Goal: Task Accomplishment & Management: Complete application form

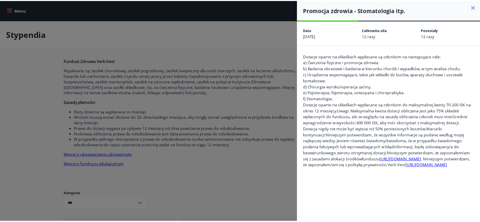
scroll to position [316, 0]
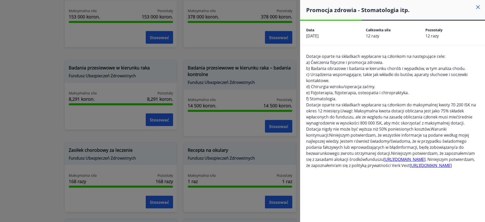
drag, startPoint x: 0, startPoint y: 0, endPoint x: 391, endPoint y: 209, distance: 443.7
click at [391, 209] on div "Dotacje oparte na składkach wypłacane są członkom na następujące cele: a) Ćwicz…" at bounding box center [392, 165] width 173 height 224
click at [476, 6] on icon at bounding box center [478, 7] width 4 height 4
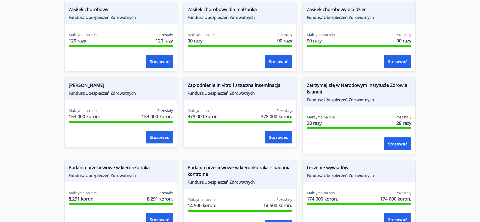
scroll to position [221, 0]
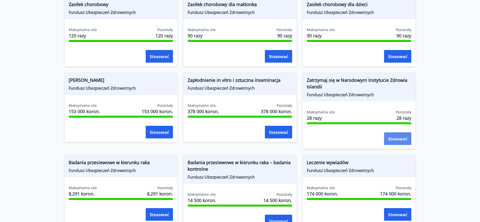
click at [394, 136] on font "Stosować" at bounding box center [397, 139] width 19 height 6
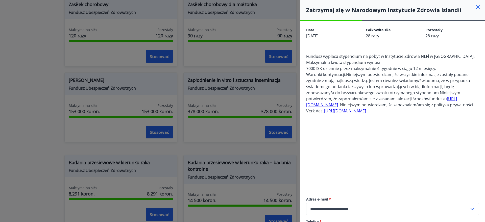
click at [43, 61] on div at bounding box center [242, 111] width 485 height 222
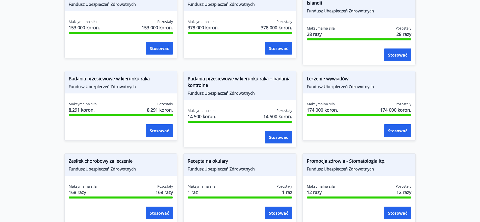
scroll to position [316, 0]
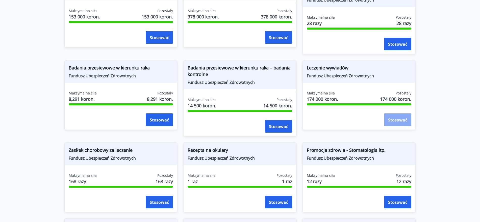
click at [389, 121] on font "Stosować" at bounding box center [397, 120] width 19 height 6
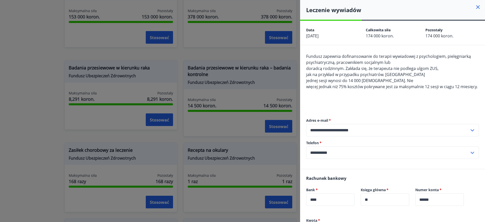
click at [17, 93] on div at bounding box center [242, 111] width 485 height 222
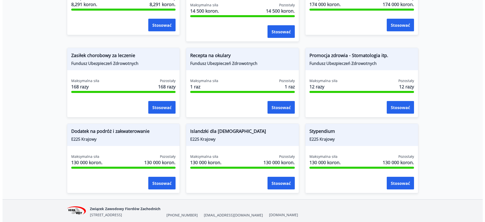
scroll to position [430, 0]
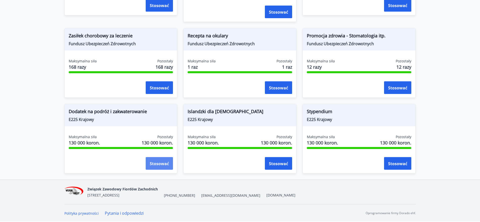
click at [156, 160] on button "Stosować" at bounding box center [159, 163] width 27 height 13
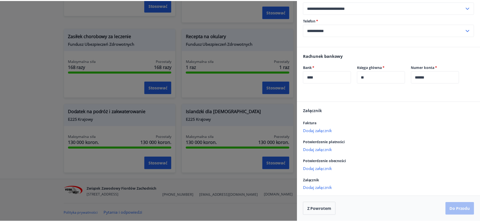
scroll to position [0, 0]
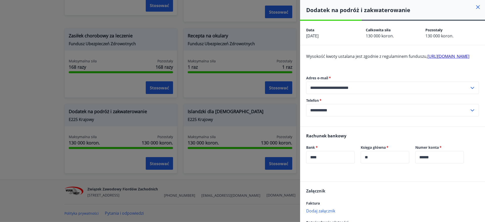
click at [476, 8] on icon at bounding box center [478, 7] width 4 height 4
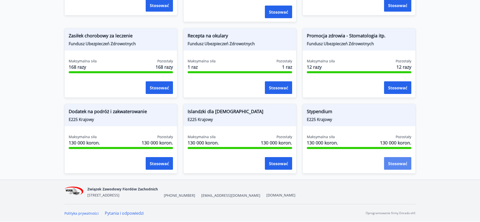
click at [402, 166] on button "Stosować" at bounding box center [397, 163] width 27 height 13
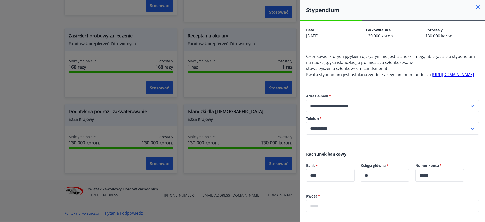
click at [475, 8] on icon at bounding box center [478, 7] width 6 height 6
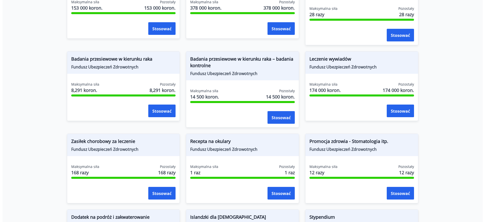
scroll to position [367, 0]
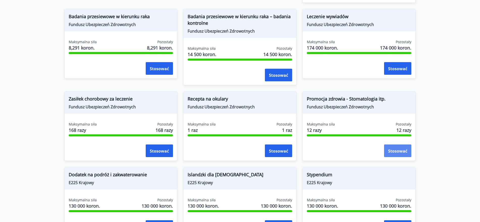
click at [398, 150] on font "Stosować" at bounding box center [397, 151] width 19 height 6
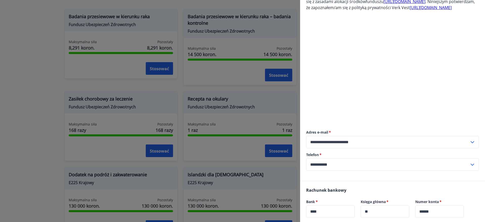
scroll to position [309, 0]
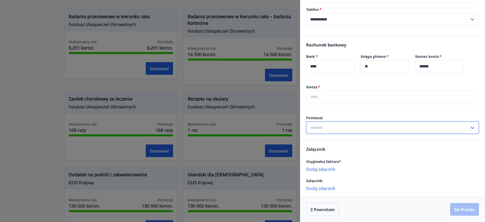
click at [370, 129] on input "text" at bounding box center [387, 128] width 163 height 12
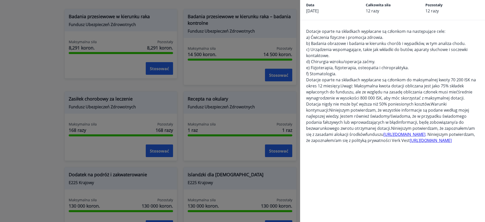
scroll to position [0, 0]
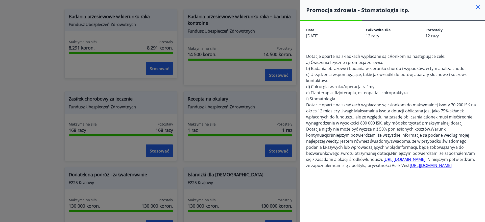
click at [476, 7] on icon at bounding box center [478, 7] width 4 height 4
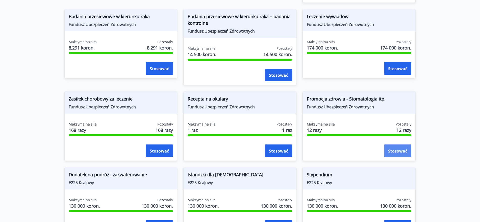
click at [405, 148] on font "Stosować" at bounding box center [397, 151] width 19 height 6
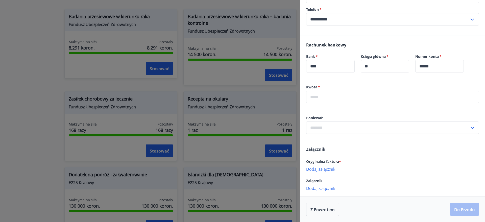
scroll to position [309, 0]
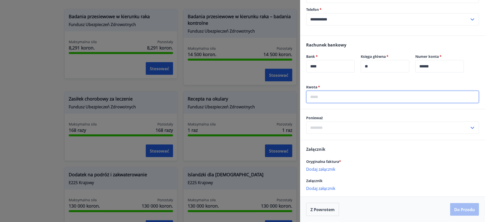
click at [374, 97] on input "text" at bounding box center [392, 97] width 173 height 12
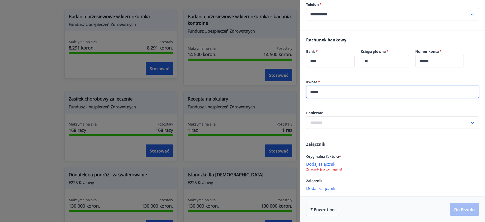
type input "*****"
click at [367, 127] on input "text" at bounding box center [387, 122] width 163 height 12
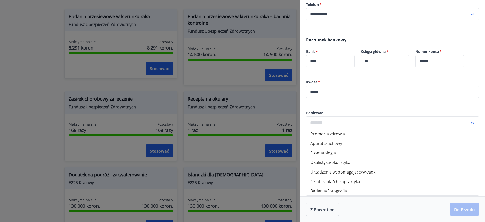
click at [355, 175] on font "Urządzenia wspomagające/wkładki" at bounding box center [343, 172] width 66 height 6
type input "**********"
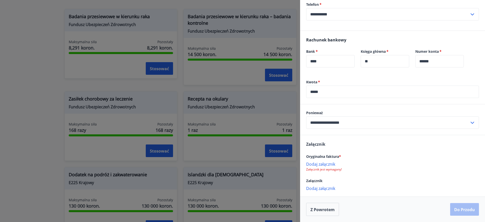
click at [353, 129] on input "**********" at bounding box center [387, 122] width 163 height 12
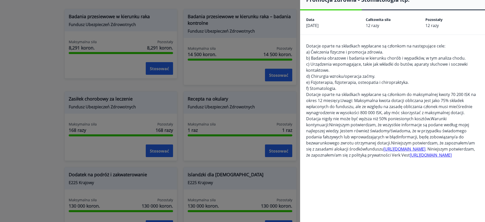
scroll to position [0, 0]
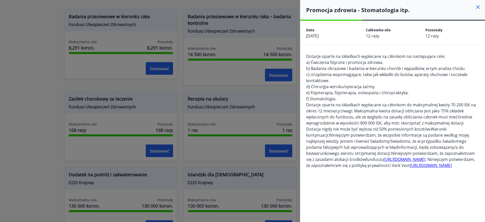
click at [373, 69] on font "b) Badania obrazowe i badania w kierunku chorób i wypadków, w tym analiza chodu." at bounding box center [385, 69] width 159 height 6
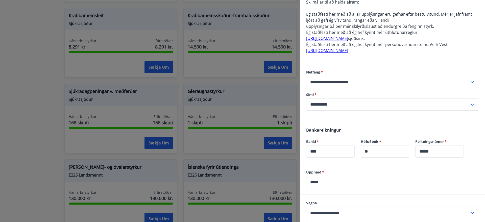
scroll to position [189, 0]
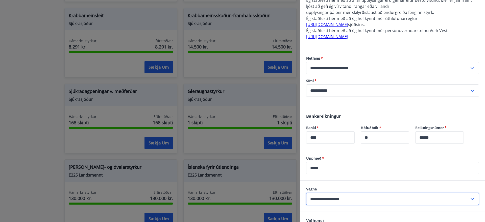
click at [341, 199] on input "**********" at bounding box center [387, 199] width 163 height 12
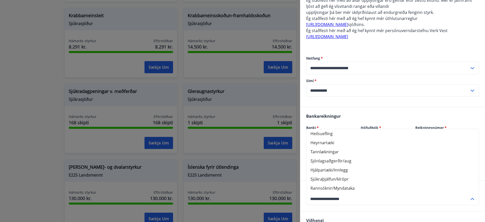
click at [346, 172] on li "Hjálpartæki/Innlegg" at bounding box center [392, 169] width 172 height 9
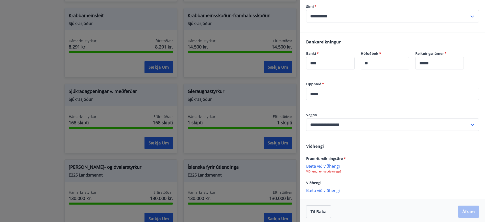
scroll to position [266, 0]
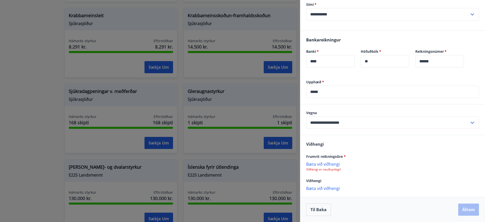
click at [333, 163] on p "Bæta við viðhengi" at bounding box center [392, 163] width 173 height 5
click at [335, 163] on p "Bæta við viðhengi" at bounding box center [392, 163] width 173 height 5
click at [471, 167] on icon at bounding box center [474, 167] width 6 height 6
click at [326, 164] on p "Bæta við viðhengi" at bounding box center [392, 163] width 173 height 5
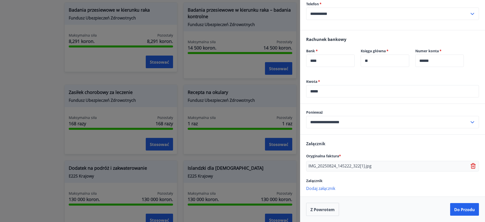
scroll to position [356, 0]
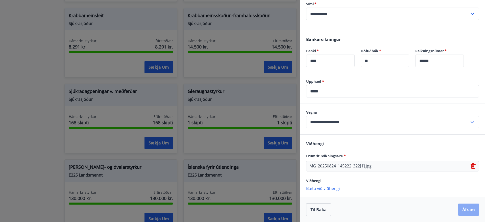
click at [462, 210] on button "Áfram" at bounding box center [468, 210] width 21 height 12
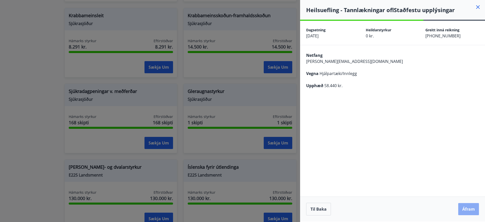
click at [469, 209] on button "Áfram" at bounding box center [468, 209] width 21 height 12
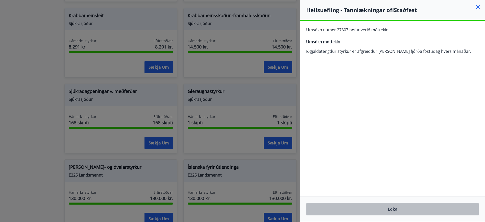
click at [408, 210] on button "Loka" at bounding box center [392, 209] width 173 height 13
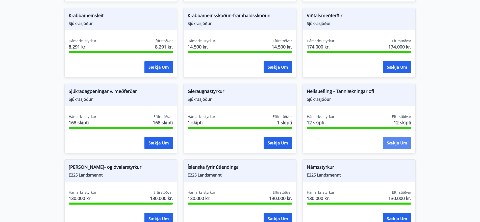
click at [390, 137] on button "Sækja um" at bounding box center [397, 143] width 29 height 12
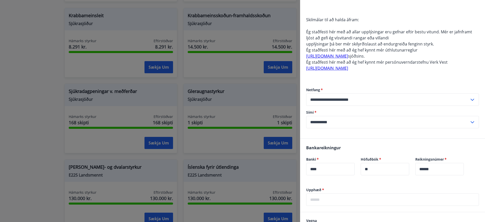
scroll to position [221, 0]
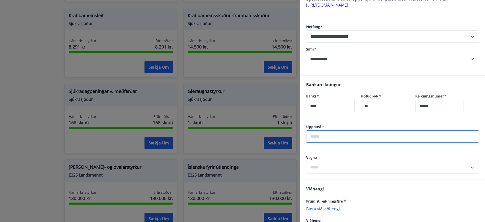
click at [319, 138] on input "text" at bounding box center [392, 136] width 173 height 12
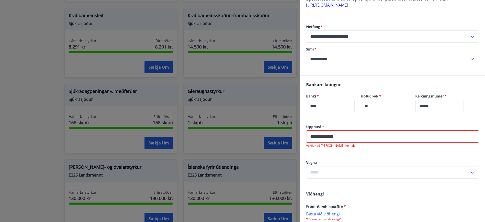
click at [398, 151] on div "**********" at bounding box center [392, 139] width 185 height 30
click at [360, 151] on div "**********" at bounding box center [392, 139] width 185 height 30
click at [334, 145] on p "Verður að [PERSON_NAME] heiltala" at bounding box center [392, 146] width 173 height 4
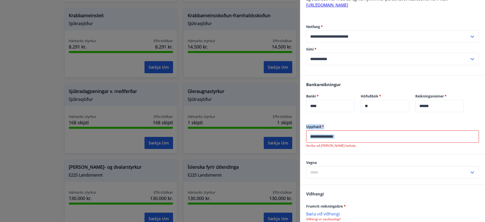
click at [334, 145] on p "Verður að [PERSON_NAME] heiltala" at bounding box center [392, 146] width 173 height 4
click at [328, 146] on p "Verður að [PERSON_NAME] heiltala" at bounding box center [392, 146] width 173 height 4
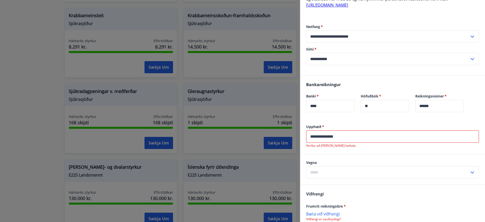
drag, startPoint x: 348, startPoint y: 137, endPoint x: 310, endPoint y: 136, distance: 38.4
click at [310, 136] on input "**********" at bounding box center [392, 136] width 173 height 12
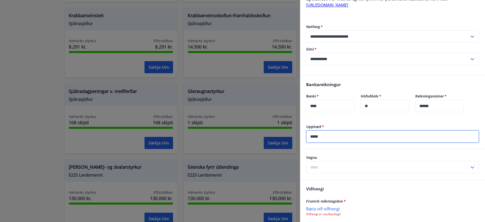
type input "*****"
click at [340, 147] on div "Upphæð   * ***** ​" at bounding box center [392, 136] width 185 height 25
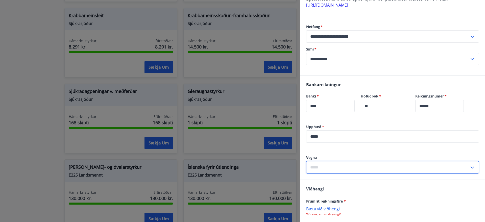
click at [337, 167] on input "text" at bounding box center [387, 167] width 163 height 12
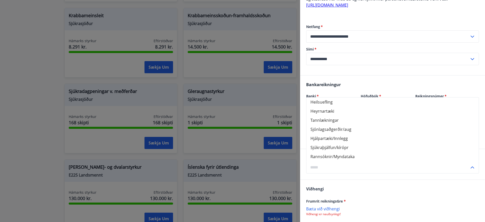
click at [325, 121] on li "Tannlækningar" at bounding box center [392, 120] width 172 height 9
type input "**********"
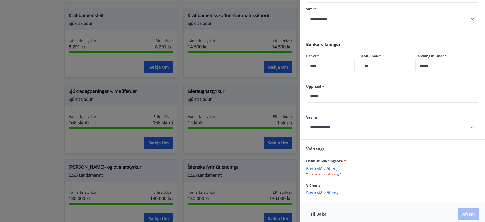
scroll to position [266, 0]
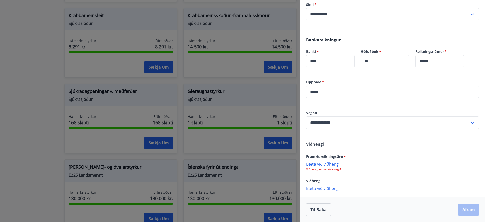
click at [334, 162] on p "Bæta við viðhengi" at bounding box center [392, 163] width 173 height 5
click at [469, 210] on button "Áfram" at bounding box center [468, 210] width 21 height 12
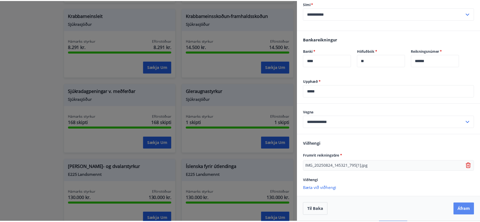
scroll to position [0, 0]
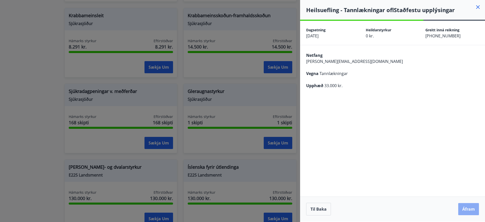
click at [468, 210] on button "Áfram" at bounding box center [468, 209] width 21 height 12
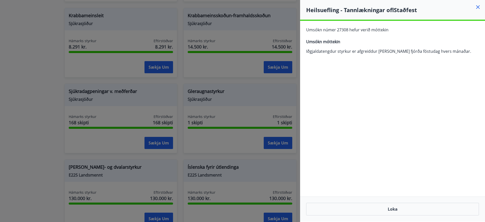
drag, startPoint x: 402, startPoint y: 93, endPoint x: 478, endPoint y: 6, distance: 115.8
click at [478, 6] on icon at bounding box center [478, 7] width 6 height 6
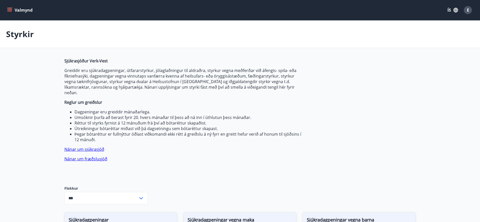
click at [183, 42] on div "Styrkir" at bounding box center [240, 34] width 480 height 28
click at [468, 9] on span "E" at bounding box center [468, 10] width 2 height 6
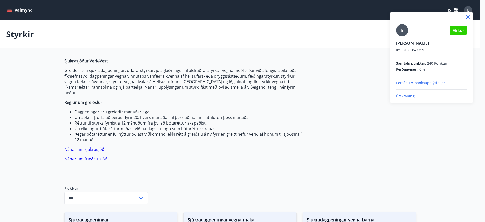
click at [408, 97] on p "Útskráning" at bounding box center [431, 96] width 71 height 5
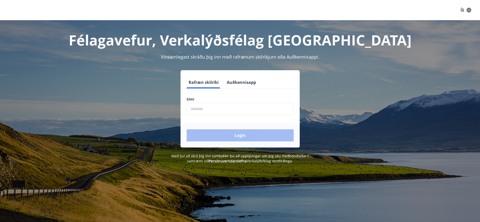
click at [194, 111] on input "phone" at bounding box center [240, 109] width 107 height 12
type input "********"
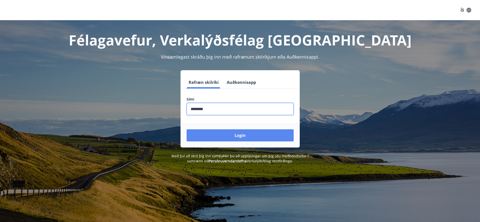
click at [240, 137] on button "Login" at bounding box center [240, 135] width 107 height 12
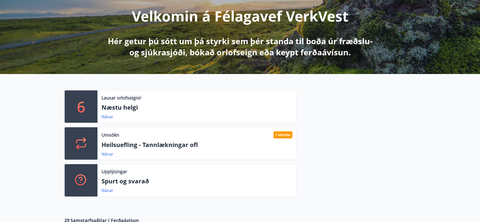
scroll to position [95, 0]
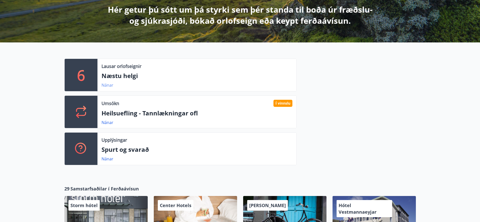
click at [110, 86] on link "Nánar" at bounding box center [108, 85] width 12 height 6
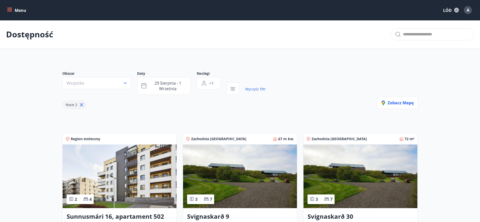
click at [11, 10] on icon "menu" at bounding box center [9, 10] width 5 height 5
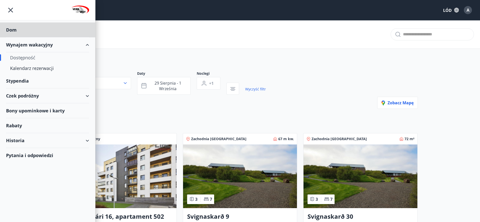
click at [17, 33] on font "Stypendia" at bounding box center [11, 30] width 11 height 6
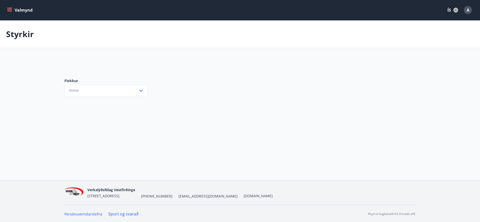
type input "***"
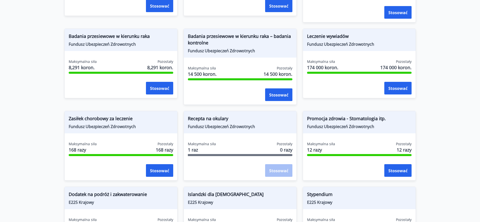
scroll to position [379, 0]
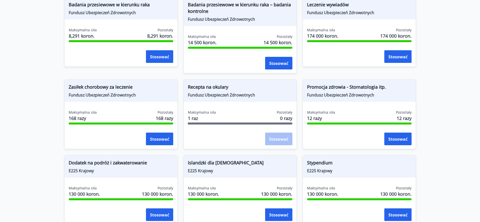
click at [281, 141] on div "Stosować" at bounding box center [278, 139] width 27 height 13
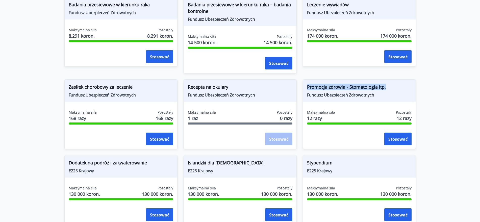
scroll to position [185, 0]
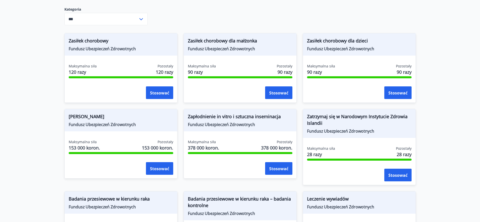
click at [471, 106] on main "Stypendia Fundusz Zdrowia Verk-Vest Wypłacane są: zasiłek chorobowy, zasiłek po…" at bounding box center [240, 130] width 480 height 589
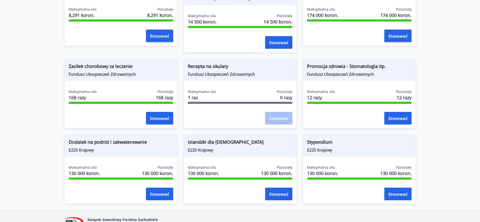
scroll to position [430, 0]
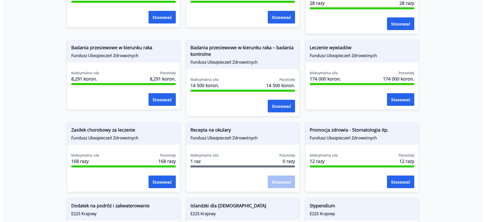
scroll to position [335, 0]
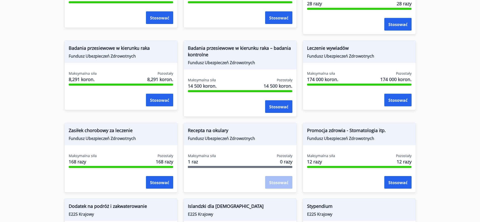
click at [215, 129] on font "Recepta na okulary" at bounding box center [208, 130] width 40 height 6
click at [211, 129] on font "Recepta na okulary" at bounding box center [208, 130] width 40 height 6
drag, startPoint x: 208, startPoint y: 130, endPoint x: 204, endPoint y: 132, distance: 4.2
click at [208, 131] on font "Recepta na okulary" at bounding box center [208, 130] width 40 height 6
click at [204, 132] on font "Recepta na okulary" at bounding box center [208, 130] width 40 height 6
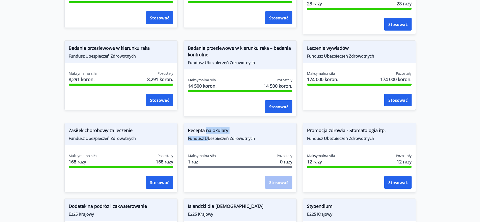
click at [208, 136] on div "Recepta na okulary Fundusz Ubezpieczeń Zdrowotnych" at bounding box center [240, 134] width 113 height 22
drag, startPoint x: 210, startPoint y: 137, endPoint x: 217, endPoint y: 138, distance: 6.6
click at [213, 138] on font "Fundusz Ubezpieczeń Zdrowotnych" at bounding box center [221, 139] width 67 height 6
click at [229, 138] on font "Fundusz Ubezpieczeń Zdrowotnych" at bounding box center [221, 139] width 67 height 6
click at [233, 138] on font "Fundusz Ubezpieczeń Zdrowotnych" at bounding box center [221, 139] width 67 height 6
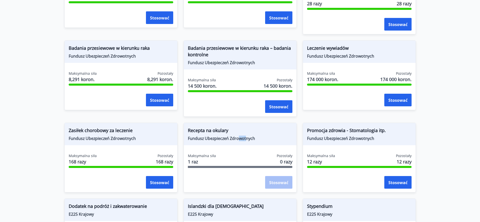
drag, startPoint x: 242, startPoint y: 139, endPoint x: 249, endPoint y: 140, distance: 6.9
click at [247, 140] on font "Fundusz Ubezpieczeń Zdrowotnych" at bounding box center [221, 139] width 67 height 6
click at [252, 139] on font "Fundusz Ubezpieczeń Zdrowotnych" at bounding box center [221, 139] width 67 height 6
click at [215, 138] on font "Fundusz Ubezpieczeń Zdrowotnych" at bounding box center [221, 139] width 67 height 6
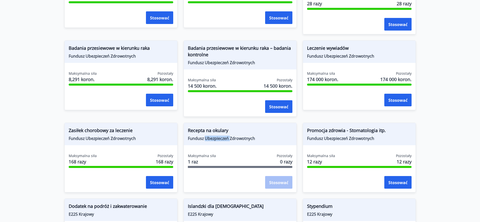
click at [215, 138] on font "Fundusz Ubezpieczeń Zdrowotnych" at bounding box center [221, 139] width 67 height 6
drag, startPoint x: 215, startPoint y: 138, endPoint x: 219, endPoint y: 138, distance: 4.0
click at [217, 138] on font "Fundusz Ubezpieczeń Zdrowotnych" at bounding box center [221, 139] width 67 height 6
click at [246, 132] on span "Recepta na okulary" at bounding box center [240, 131] width 105 height 9
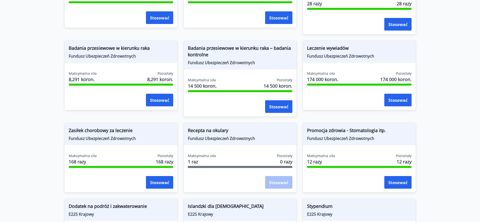
click at [225, 129] on font "Recepta na okulary" at bounding box center [208, 130] width 40 height 6
drag, startPoint x: 224, startPoint y: 129, endPoint x: 221, endPoint y: 130, distance: 2.9
click at [224, 130] on font "Recepta na okulary" at bounding box center [208, 130] width 40 height 6
click at [204, 131] on font "Recepta na okulary" at bounding box center [208, 130] width 40 height 6
drag, startPoint x: 202, startPoint y: 131, endPoint x: 195, endPoint y: 132, distance: 7.9
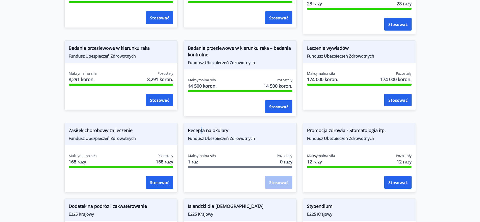
click at [197, 132] on font "Recepta na okulary" at bounding box center [208, 130] width 40 height 6
drag, startPoint x: 192, startPoint y: 132, endPoint x: 222, endPoint y: 134, distance: 30.1
click at [210, 134] on span "Recepta na okulary" at bounding box center [240, 131] width 105 height 9
drag, startPoint x: 236, startPoint y: 133, endPoint x: 257, endPoint y: 144, distance: 23.4
click at [257, 144] on div "Recepta na okulary Fundusz Ubezpieczeń Zdrowotnych" at bounding box center [240, 134] width 113 height 22
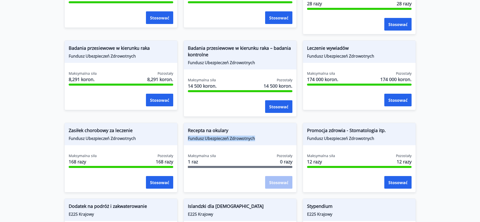
click at [259, 144] on div "Recepta na okulary Fundusz Ubezpieczeń Zdrowotnych" at bounding box center [240, 134] width 113 height 22
click at [272, 183] on div "Stosować" at bounding box center [278, 182] width 27 height 13
click at [364, 134] on span "Promocja zdrowia - Stomatologia itp." at bounding box center [359, 131] width 105 height 9
click at [405, 180] on font "Stosować" at bounding box center [398, 183] width 19 height 6
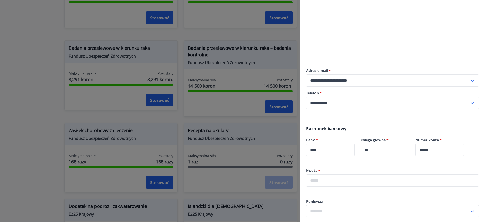
scroll to position [221, 0]
click at [350, 108] on input "**********" at bounding box center [387, 101] width 163 height 12
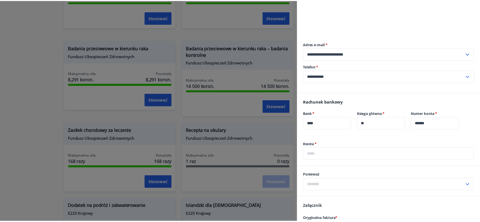
scroll to position [309, 0]
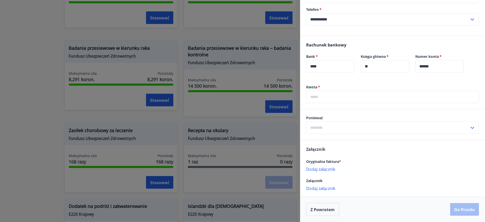
click at [328, 131] on input "text" at bounding box center [387, 128] width 163 height 12
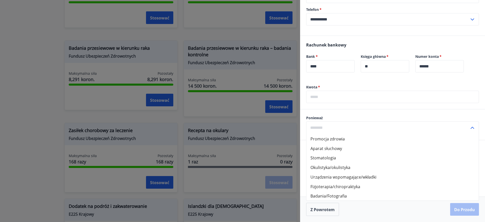
click at [10, 109] on div at bounding box center [242, 111] width 485 height 222
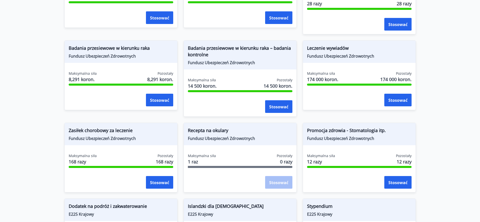
scroll to position [0, 0]
click at [208, 156] on font "Maksymalna siła" at bounding box center [202, 155] width 28 height 5
click at [212, 135] on span "Recepta na okulary" at bounding box center [240, 131] width 105 height 9
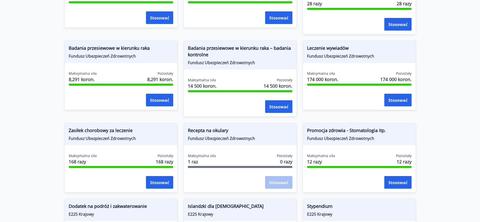
click at [284, 184] on div "Stosować" at bounding box center [278, 182] width 27 height 13
click at [284, 183] on div "Stosować" at bounding box center [278, 182] width 27 height 13
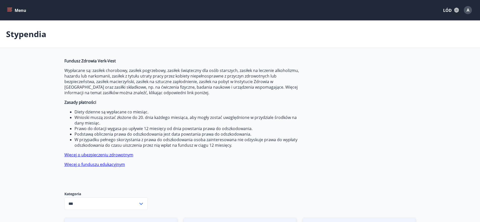
click at [467, 11] on font "A" at bounding box center [468, 10] width 3 height 6
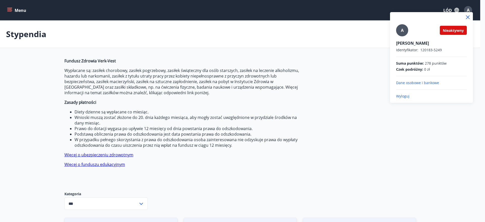
click at [429, 83] on font "Dane osobowe i bankowe" at bounding box center [417, 82] width 43 height 5
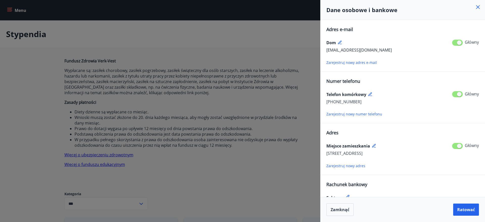
click at [228, 36] on div at bounding box center [242, 111] width 485 height 222
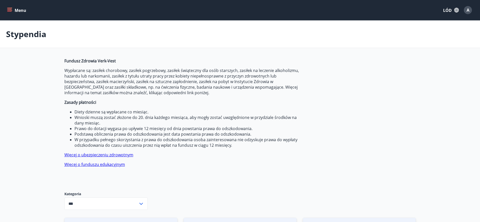
click at [8, 7] on button "Menu" at bounding box center [17, 10] width 22 height 9
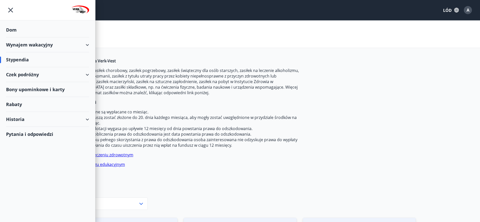
click at [60, 89] on font "Bony upominkowe i karty" at bounding box center [35, 89] width 59 height 6
click at [85, 119] on div "Historia" at bounding box center [47, 119] width 83 height 15
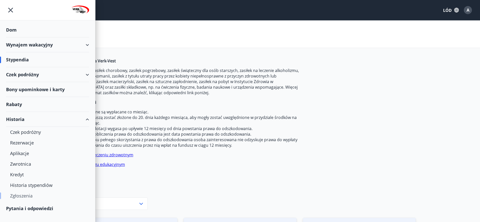
click at [30, 195] on font "Zgłoszenia" at bounding box center [21, 196] width 22 height 6
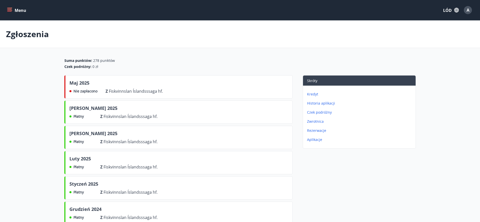
click at [312, 140] on font "Aplikacje" at bounding box center [314, 139] width 15 height 5
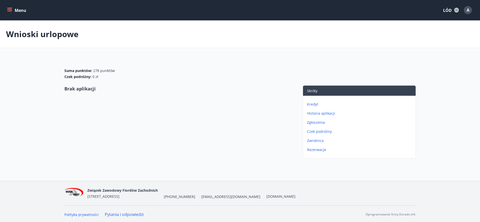
click at [317, 140] on font "Zwrotnica" at bounding box center [315, 140] width 17 height 5
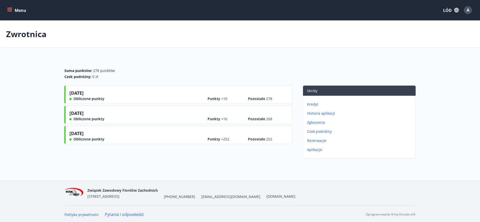
click at [313, 104] on font "Kredyt" at bounding box center [312, 104] width 11 height 5
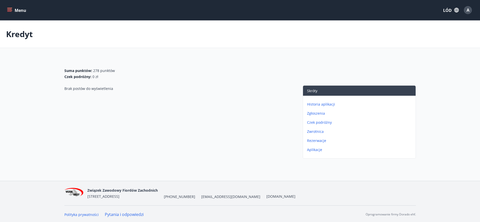
click at [327, 104] on font "Historia aplikacji" at bounding box center [321, 104] width 28 height 5
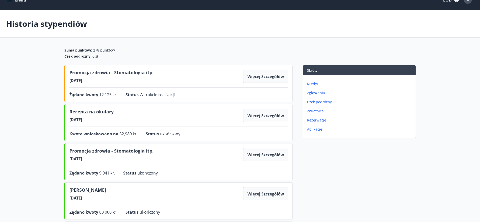
scroll to position [1, 0]
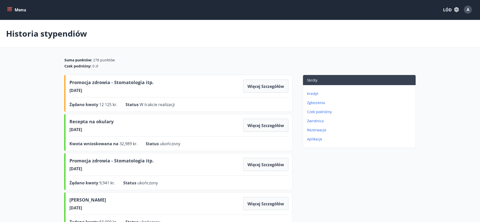
click at [105, 82] on font "Promocja zdrowia - Stomatologia itp." at bounding box center [111, 82] width 84 height 6
click at [122, 81] on font "Promocja zdrowia - Stomatologia itp." at bounding box center [111, 82] width 84 height 6
click at [188, 85] on div "Promocja zdrowia - Stomatologia itp. 17.06.2025 Więcej szczegółów" at bounding box center [178, 86] width 219 height 14
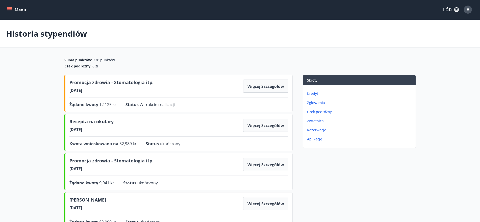
click at [188, 85] on div "Promocja zdrowia - Stomatologia itp. 17.06.2025 Więcej szczegółów" at bounding box center [178, 86] width 219 height 14
click at [256, 87] on font "Więcej szczegółów" at bounding box center [266, 87] width 37 height 6
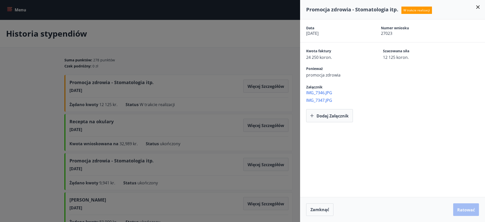
click at [321, 94] on font "IMG_7346.JPG" at bounding box center [319, 93] width 26 height 6
click at [326, 100] on font "IMG_7347.JPG" at bounding box center [319, 101] width 26 height 6
click at [476, 5] on icon at bounding box center [478, 7] width 6 height 6
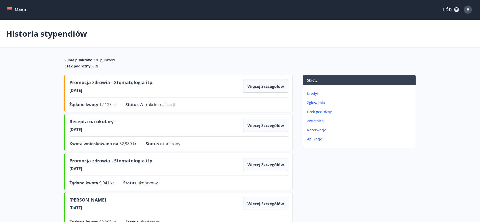
scroll to position [0, 0]
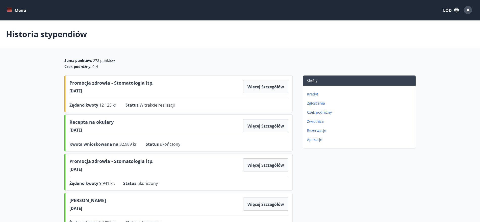
click at [12, 11] on icon "menu" at bounding box center [9, 10] width 5 height 5
